Goal: Task Accomplishment & Management: Use online tool/utility

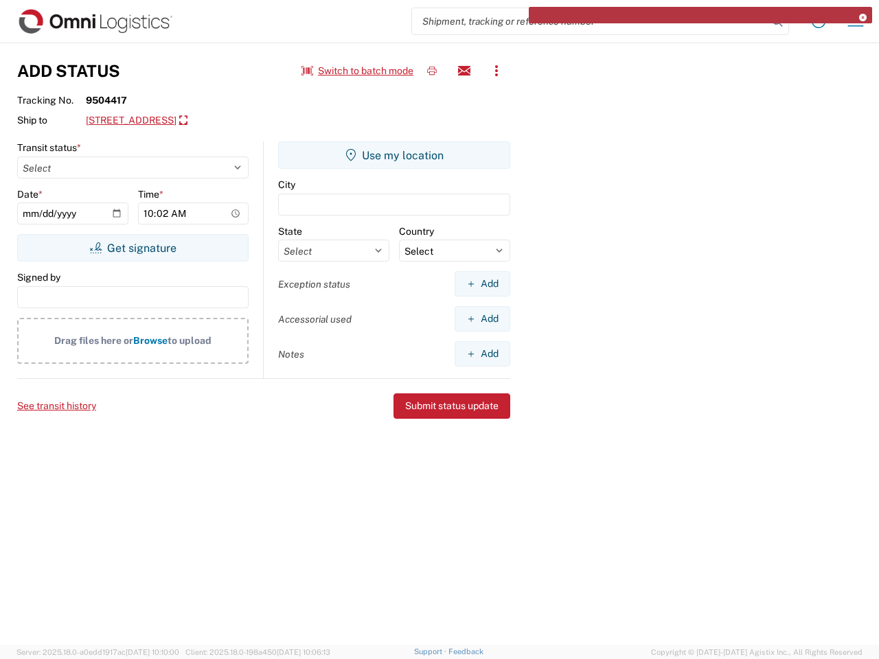
click at [863, 18] on icon at bounding box center [863, 18] width 8 height 8
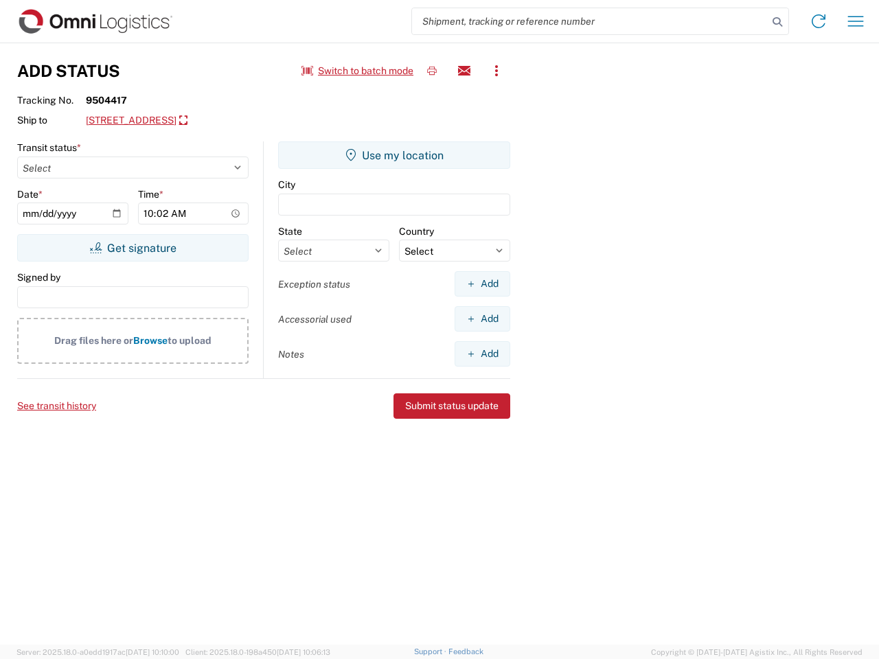
click at [358, 71] on button "Switch to batch mode" at bounding box center [358, 71] width 112 height 23
click at [432, 71] on div "Add Status Switch to batch mode View history" at bounding box center [263, 70] width 493 height 27
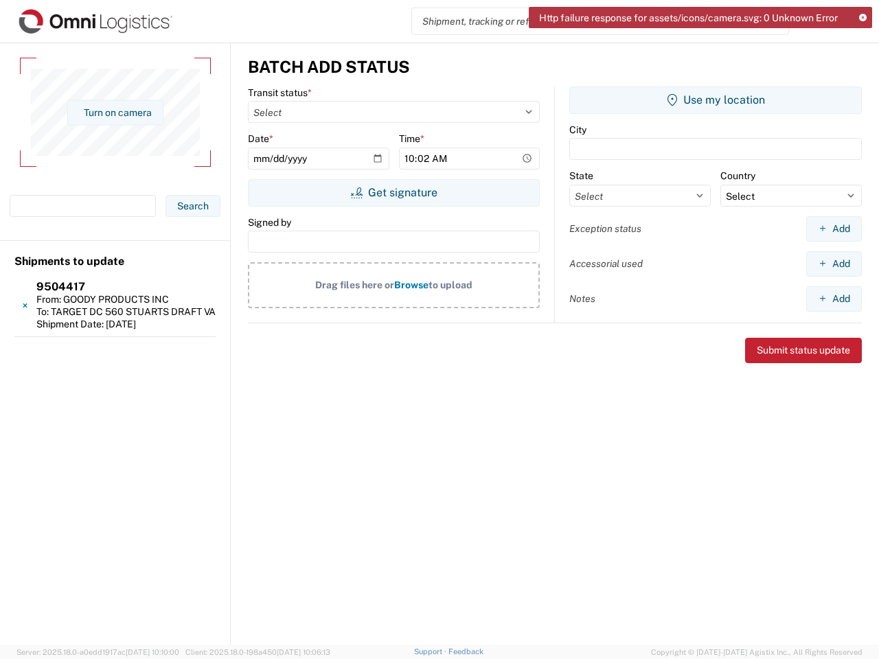
click at [464, 71] on div "Batch add status" at bounding box center [555, 67] width 614 height 20
click at [497, 71] on div "Batch add status" at bounding box center [555, 67] width 614 height 20
click at [218, 121] on div "Turn on camera" at bounding box center [115, 112] width 220 height 138
click at [133, 248] on div "Shipments to update 9504417 From: GOODY PRODUCTS INC To: TARGET DC 560 STUARTS …" at bounding box center [115, 289] width 230 height 96
click at [394, 155] on div "Date * [DATE] Time * 10:02" at bounding box center [394, 156] width 292 height 47
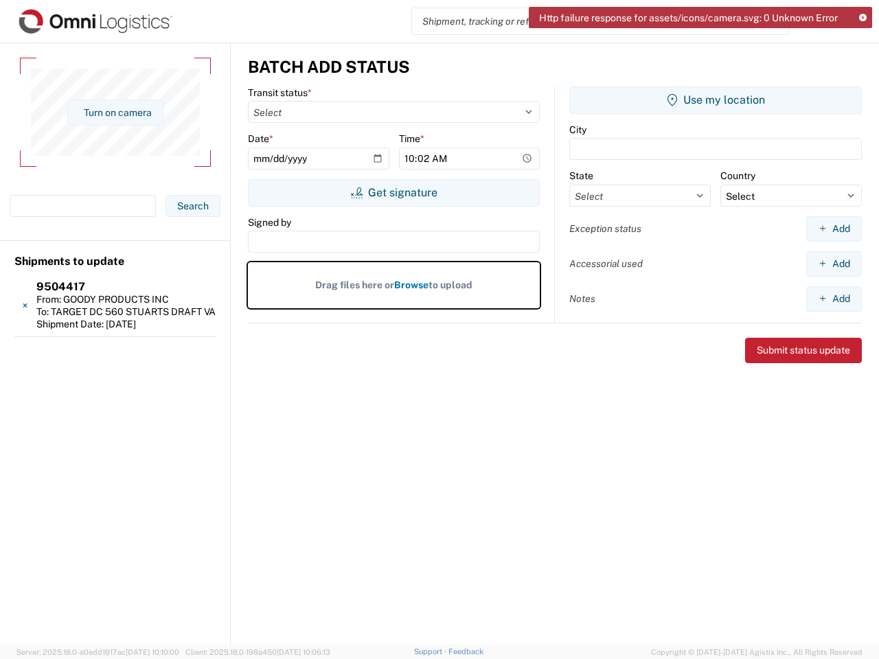
click at [482, 284] on label "Drag files here or Browse to upload" at bounding box center [394, 285] width 292 height 46
click at [0, 0] on input "Drag files here or Browse to upload" at bounding box center [0, 0] width 0 height 0
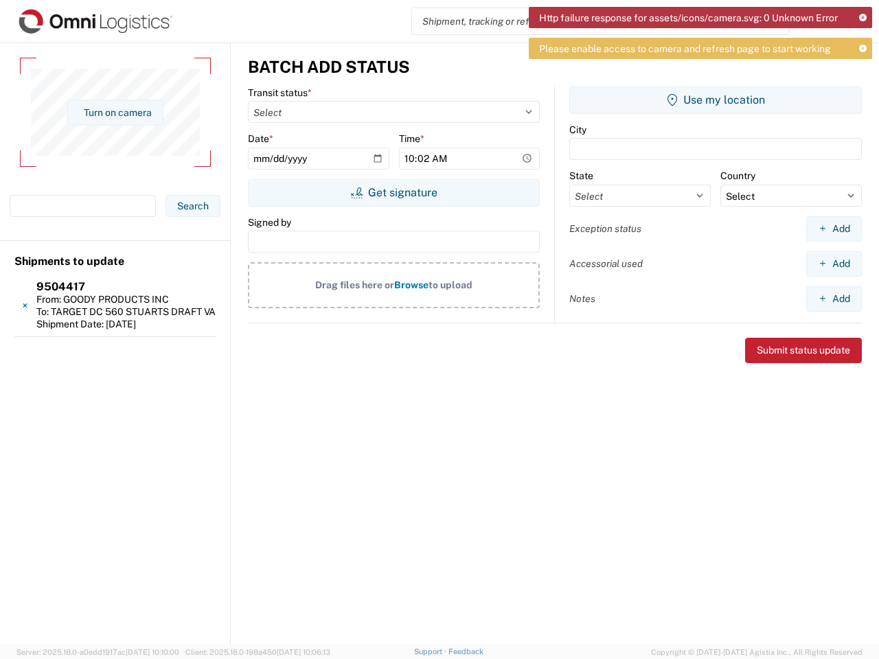
click at [482, 319] on div "Transit status * Select Picked up from Customer Recovered from Carrier Recovere…" at bounding box center [401, 205] width 307 height 237
